Goal: Information Seeking & Learning: Learn about a topic

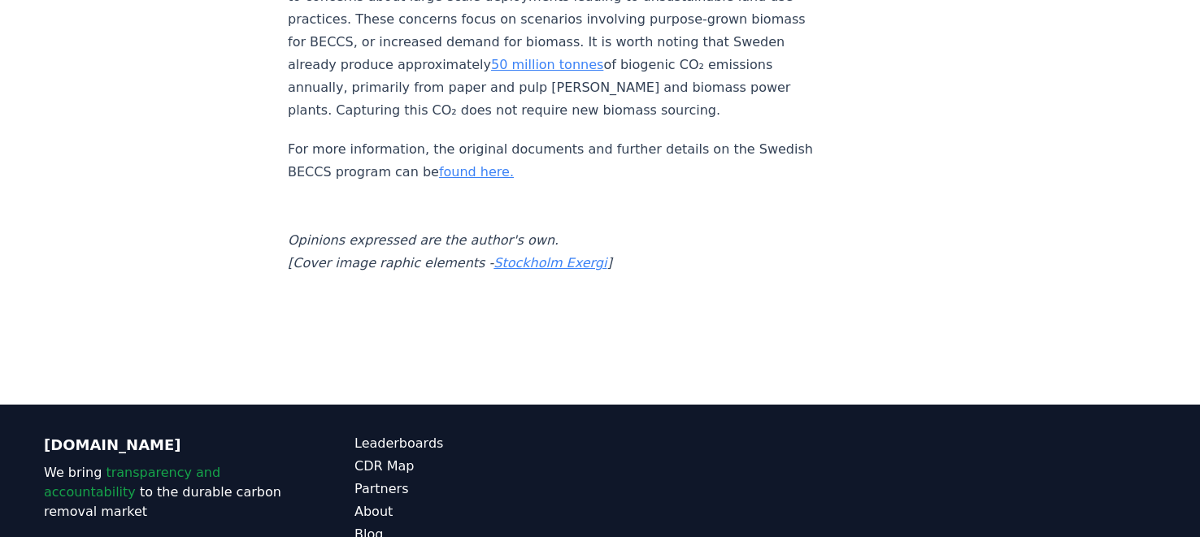
scroll to position [2428, 0]
click at [381, 434] on link "Leaderboards" at bounding box center [476, 444] width 245 height 20
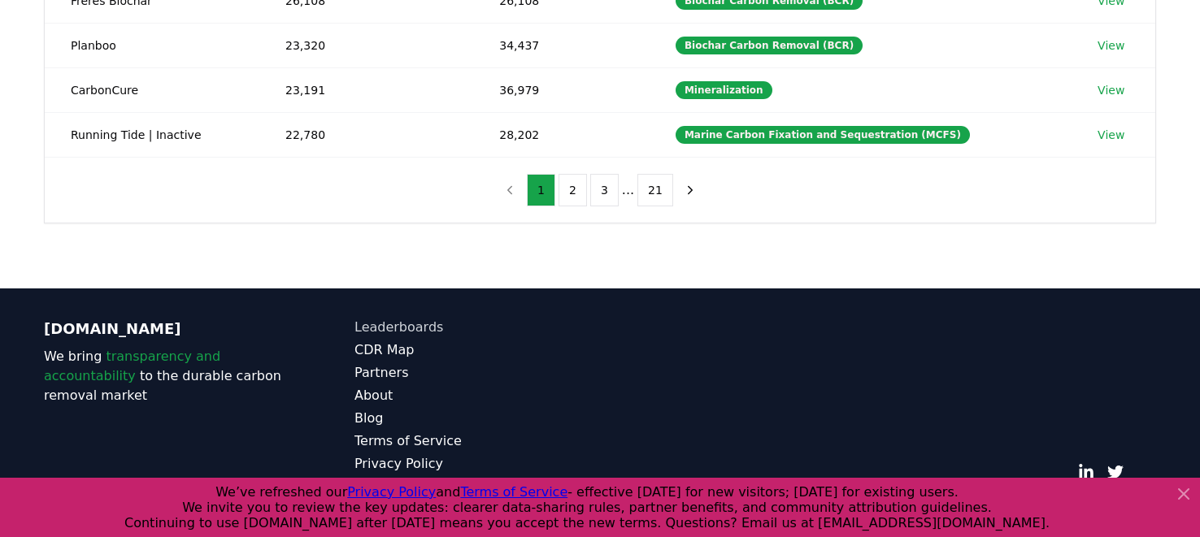
scroll to position [555, 0]
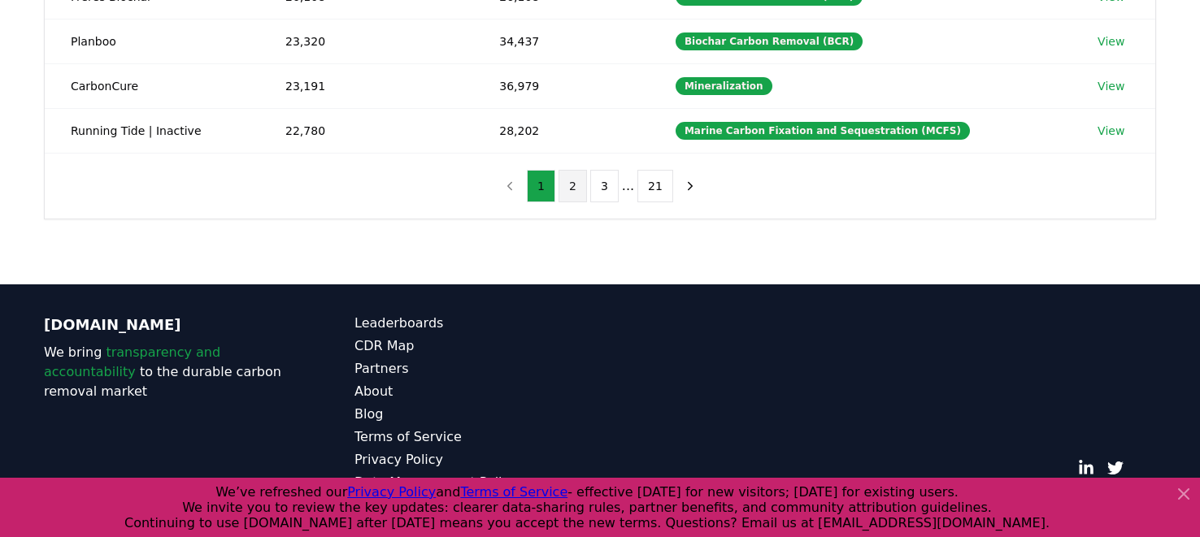
click at [570, 180] on button "2" at bounding box center [572, 186] width 28 height 33
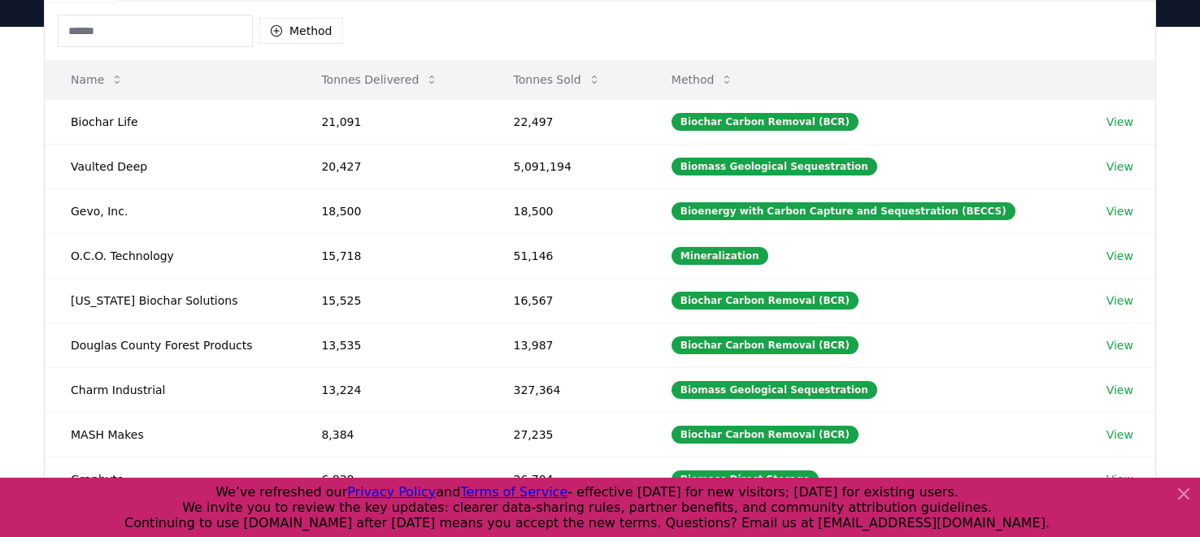
scroll to position [158, 0]
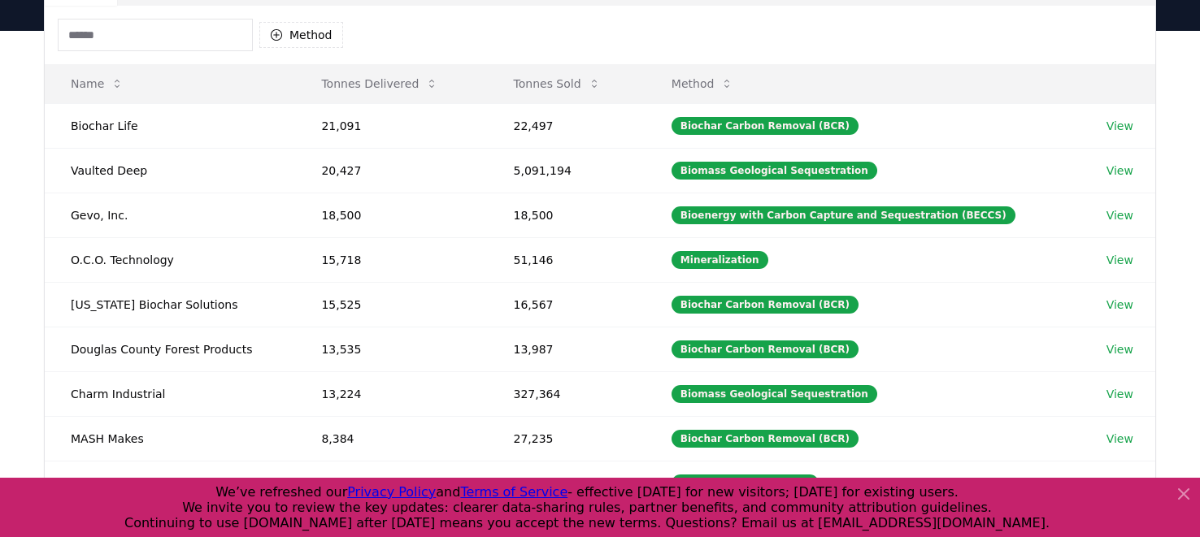
click at [418, 197] on td "18,500" at bounding box center [391, 215] width 192 height 45
click at [546, 258] on td "51,146" at bounding box center [567, 259] width 158 height 45
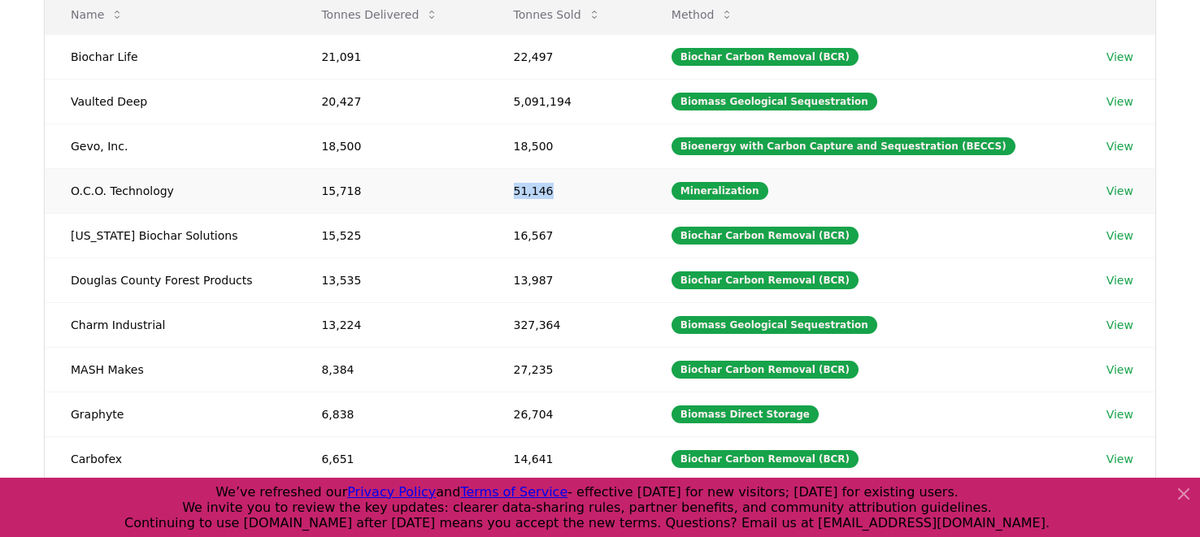
scroll to position [226, 0]
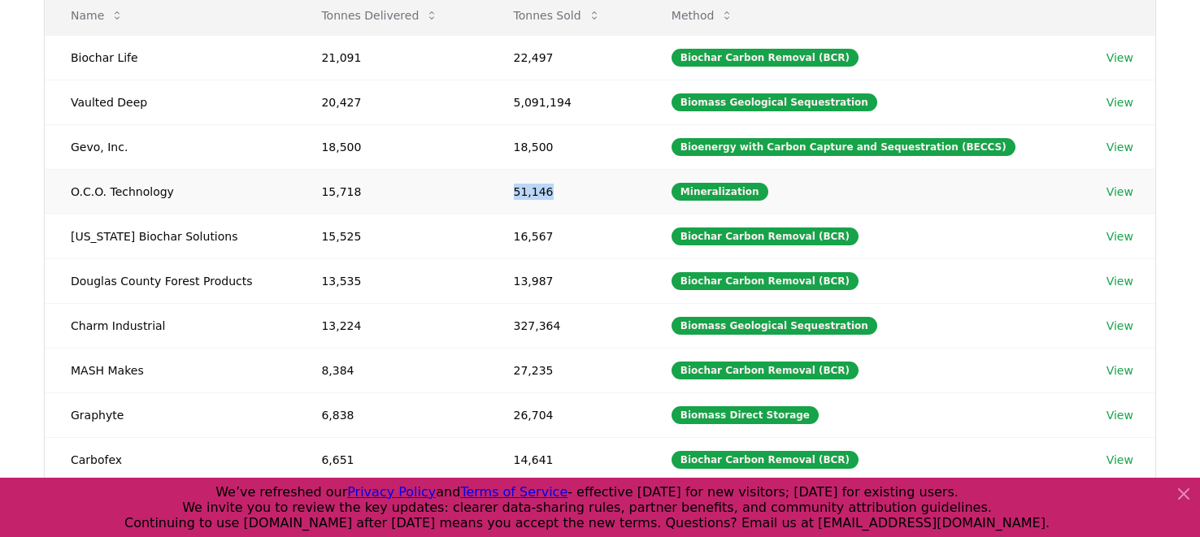
click at [1115, 195] on link "View" at bounding box center [1119, 192] width 27 height 16
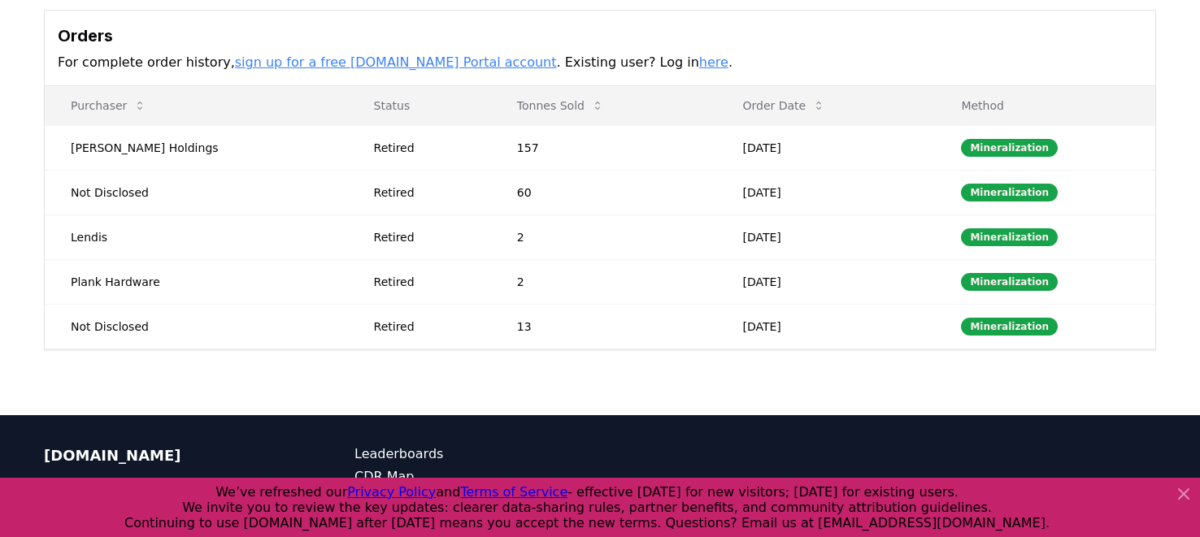
scroll to position [479, 0]
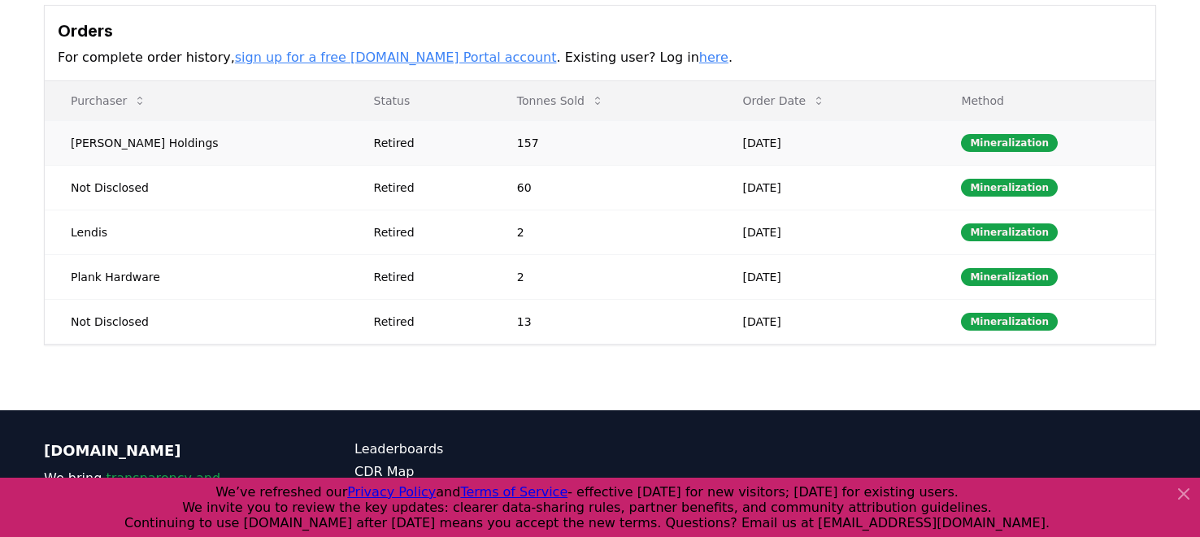
click at [166, 142] on td "[PERSON_NAME] Holdings" at bounding box center [196, 142] width 303 height 45
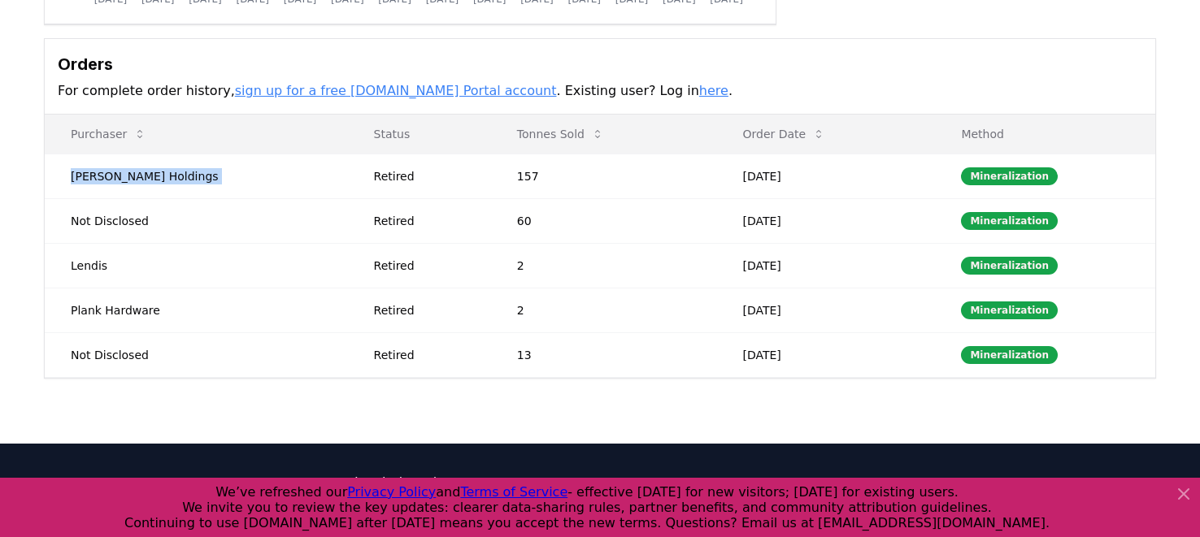
scroll to position [0, 0]
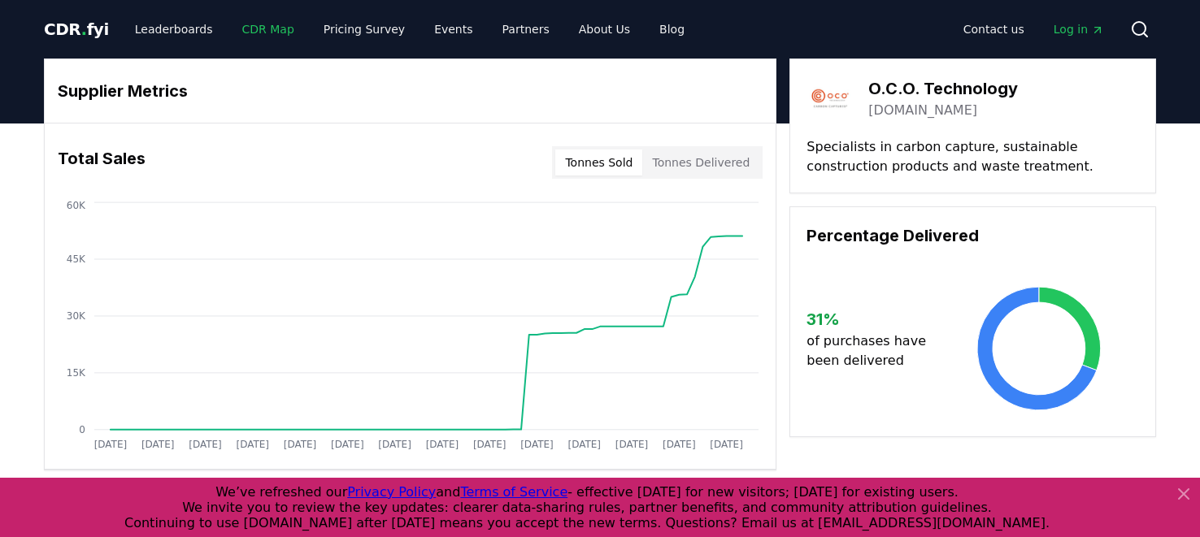
click at [248, 29] on link "CDR Map" at bounding box center [268, 29] width 78 height 29
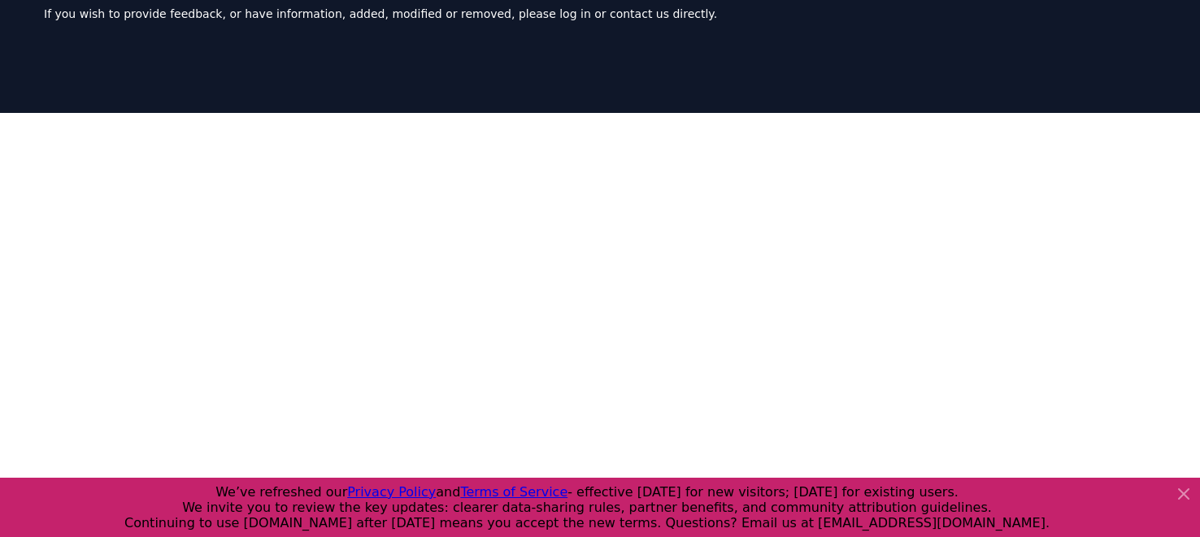
scroll to position [134, 0]
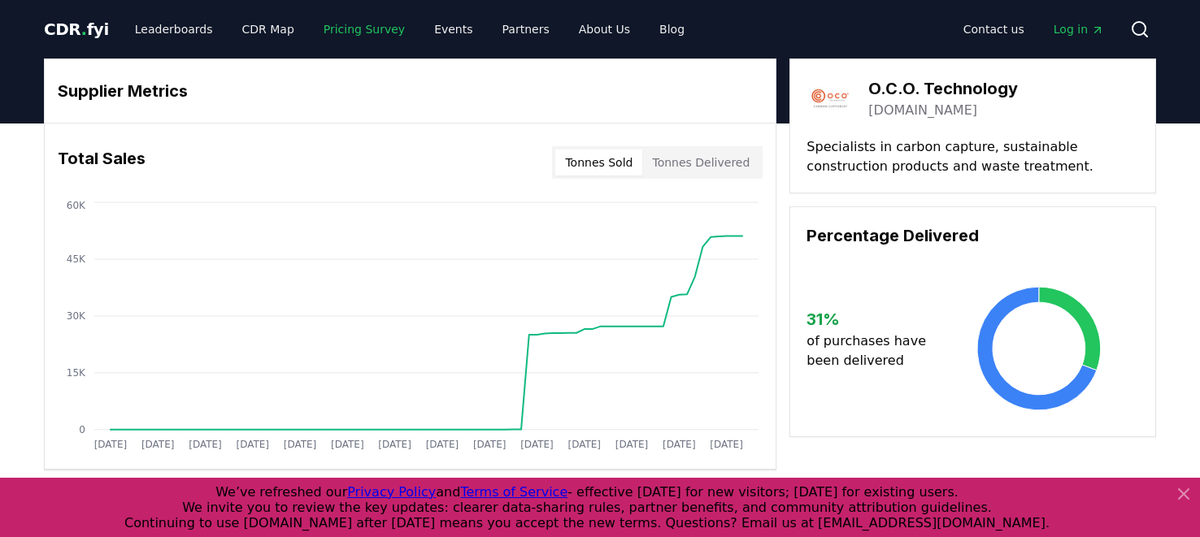
click at [344, 27] on link "Pricing Survey" at bounding box center [363, 29] width 107 height 29
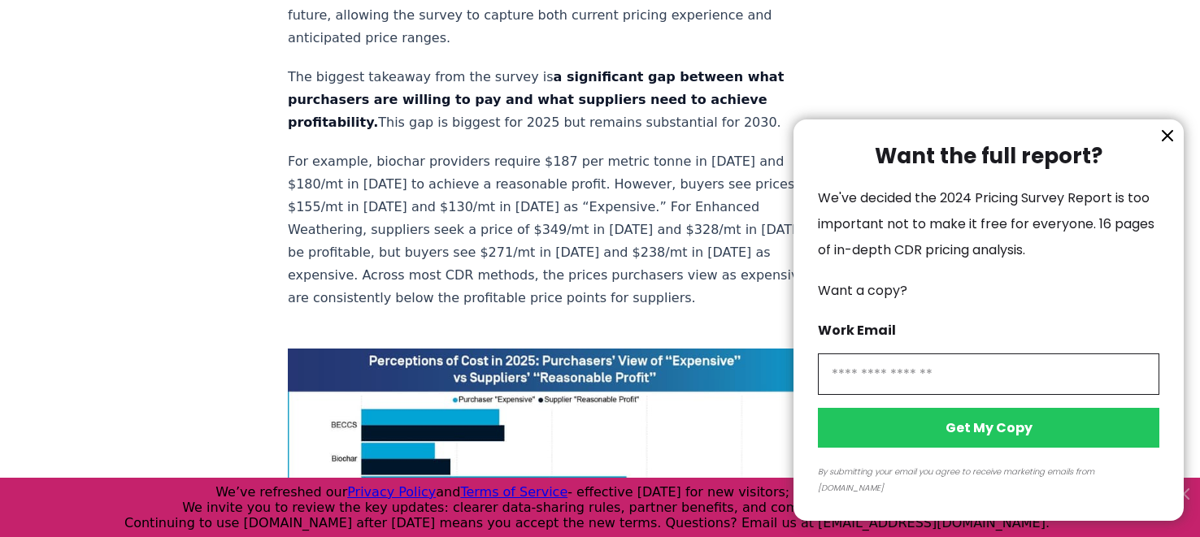
scroll to position [1062, 0]
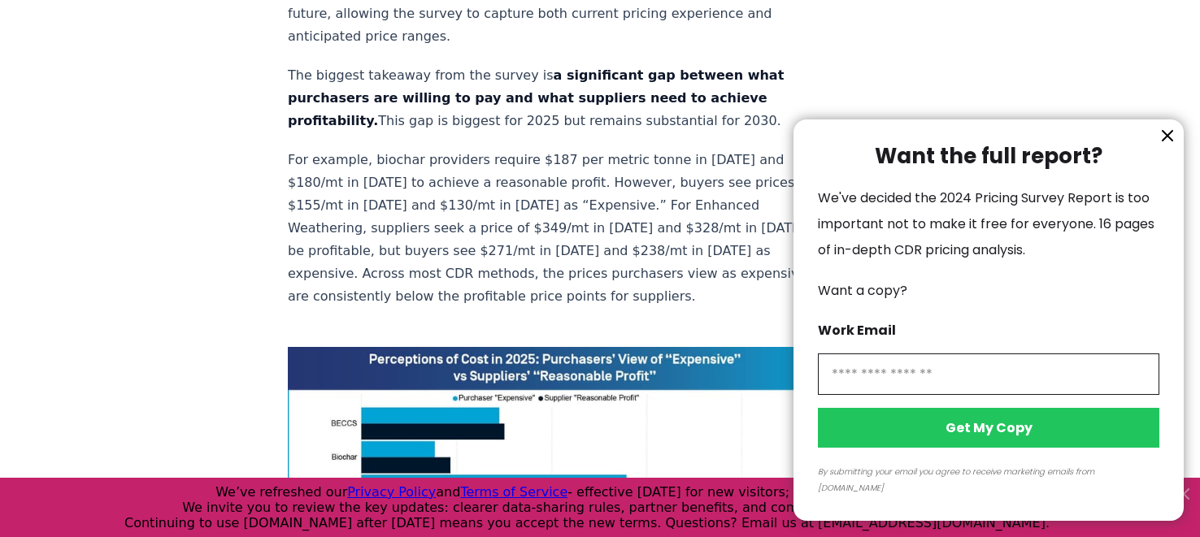
click at [1170, 141] on icon "information" at bounding box center [1167, 136] width 10 height 10
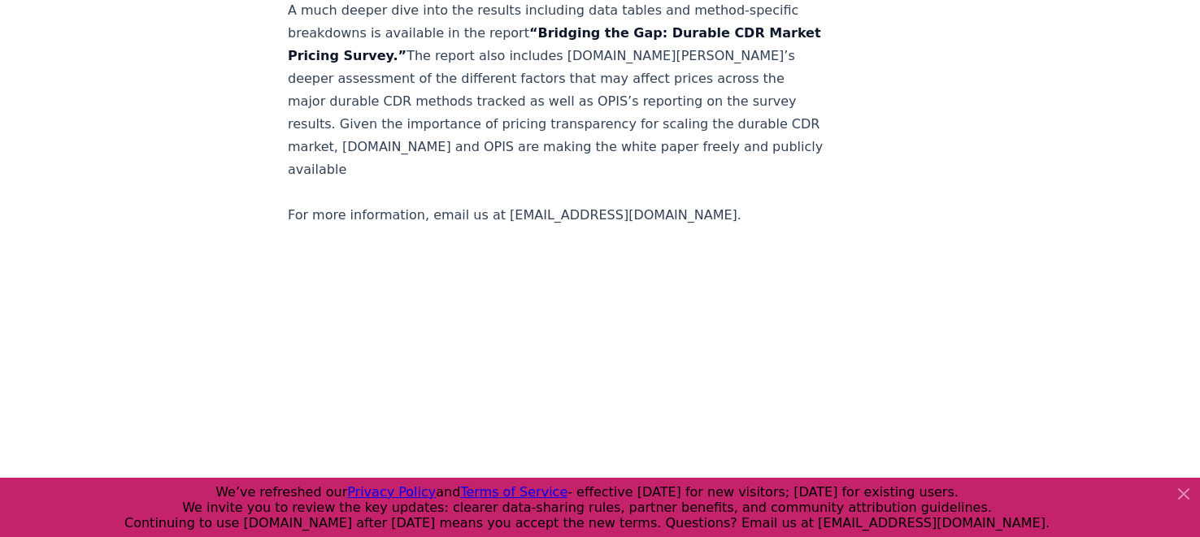
scroll to position [3287, 0]
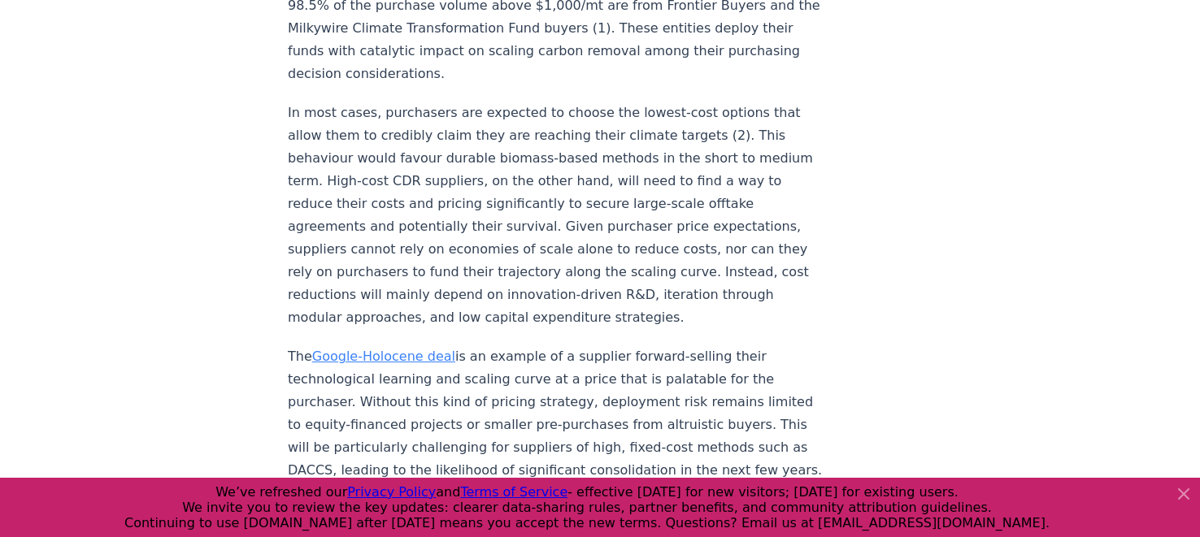
scroll to position [2788, 0]
